Goal: Information Seeking & Learning: Learn about a topic

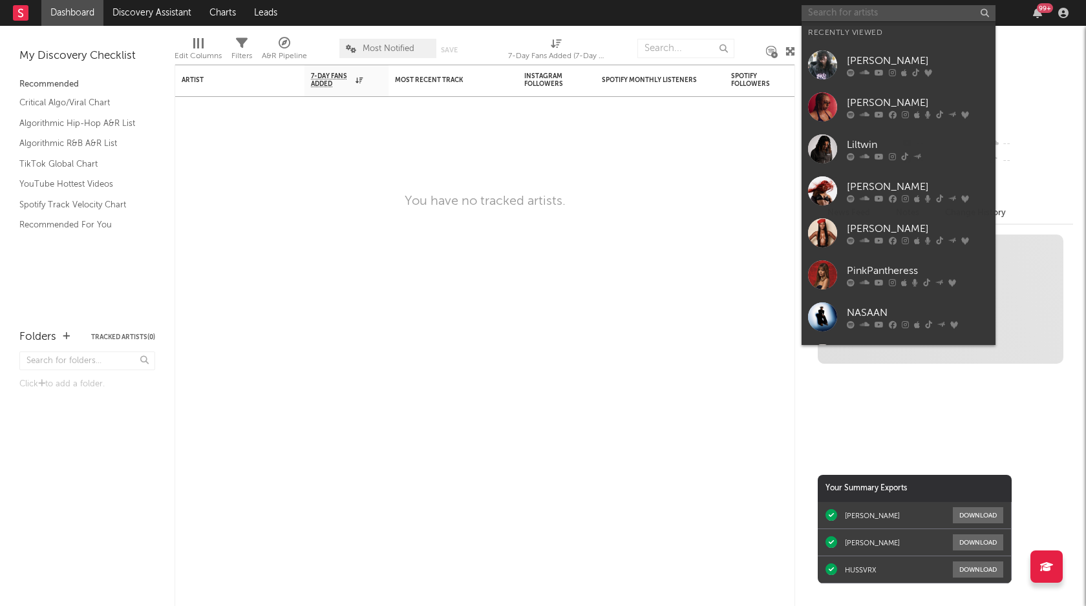
click at [888, 17] on input "text" at bounding box center [898, 13] width 194 height 16
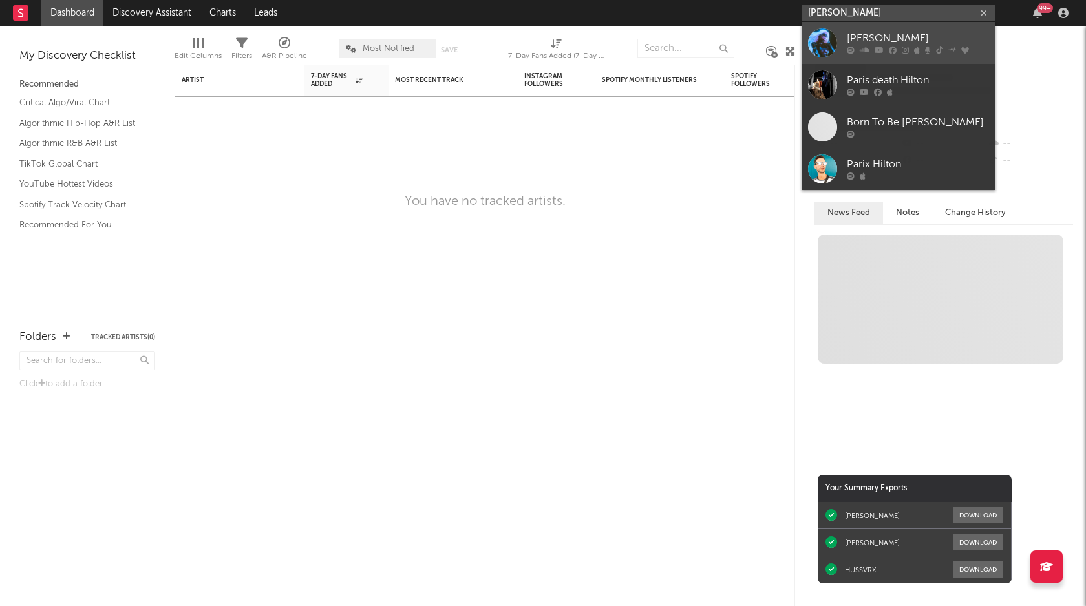
type input "[PERSON_NAME]"
click at [899, 38] on div "[PERSON_NAME]" at bounding box center [918, 39] width 142 height 16
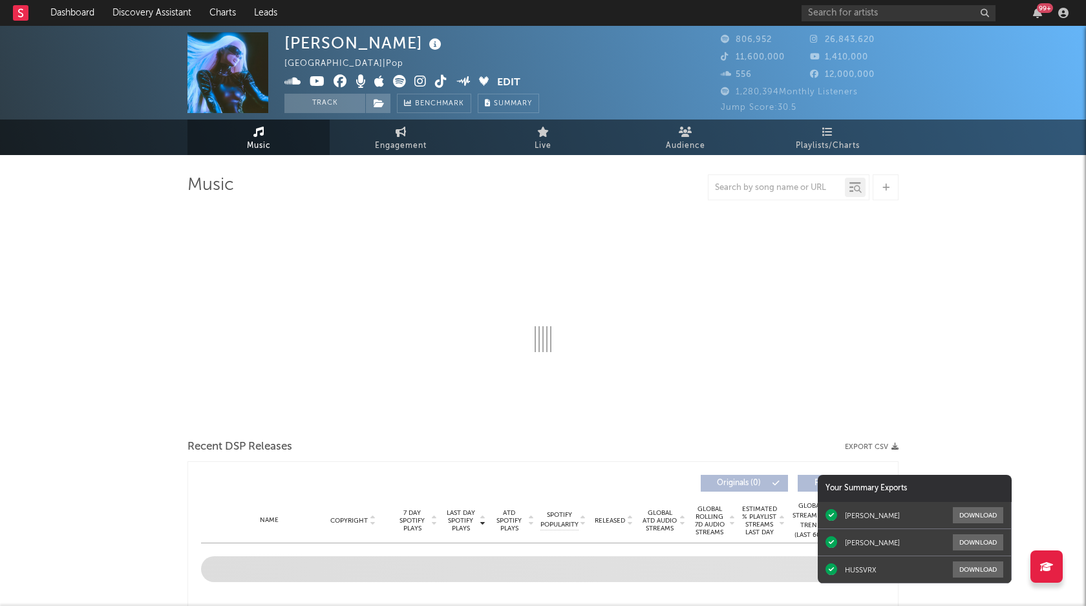
select select "6m"
